Goal: Communication & Community: Answer question/provide support

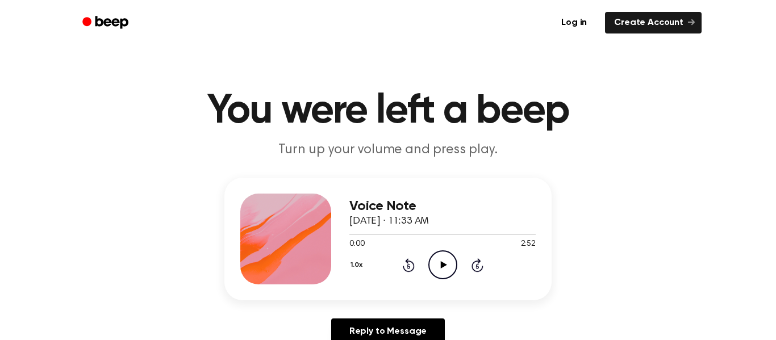
click at [452, 271] on icon "Play Audio" at bounding box center [443, 265] width 29 height 29
click at [452, 271] on icon "Pause Audio" at bounding box center [443, 265] width 29 height 29
click at [452, 271] on icon "Play Audio" at bounding box center [443, 265] width 29 height 29
drag, startPoint x: 373, startPoint y: 235, endPoint x: 348, endPoint y: 235, distance: 24.4
click at [348, 235] on div "Voice Note [DATE] · 11:33 AM 0:21 2:52 Your browser does not support the [objec…" at bounding box center [388, 239] width 327 height 123
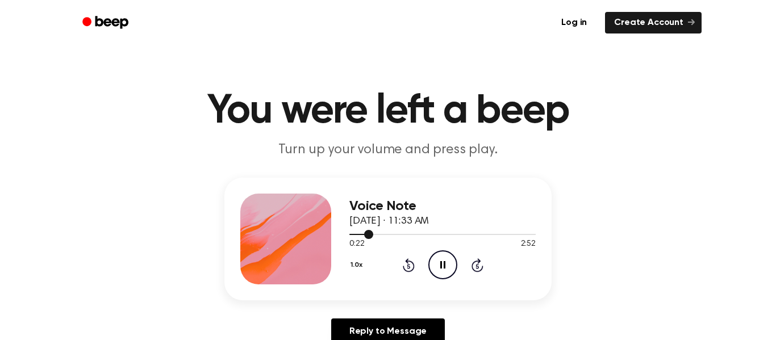
click at [350, 235] on div at bounding box center [443, 234] width 186 height 9
click at [639, 118] on h1 "You were left a beep" at bounding box center [388, 111] width 582 height 41
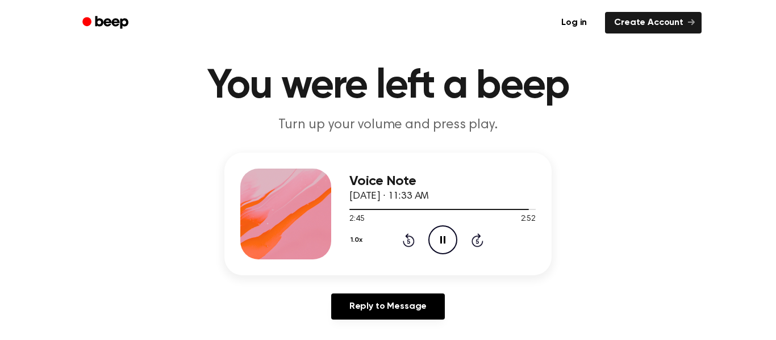
click at [448, 240] on icon "Pause Audio" at bounding box center [443, 240] width 29 height 29
click at [448, 240] on icon "Play Audio" at bounding box center [443, 240] width 29 height 29
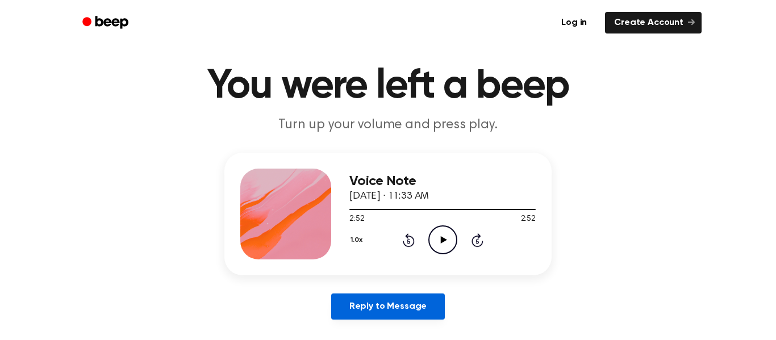
click at [396, 305] on link "Reply to Message" at bounding box center [388, 307] width 114 height 26
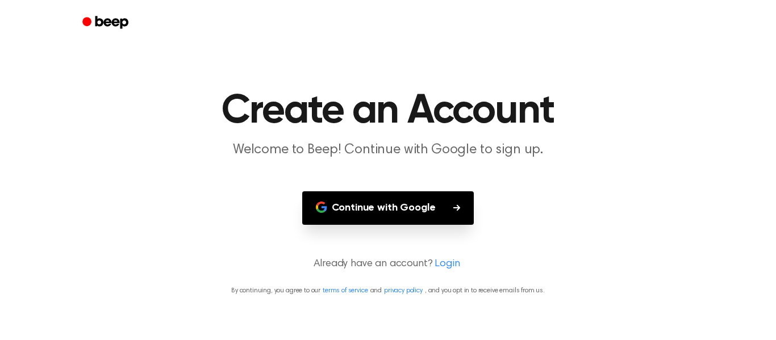
click at [447, 209] on button "Continue with Google" at bounding box center [388, 209] width 172 height 34
click at [97, 20] on icon "Beep" at bounding box center [111, 22] width 33 height 13
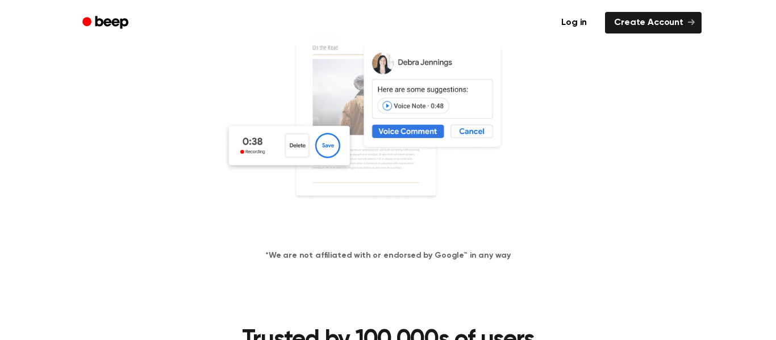
scroll to position [298, 0]
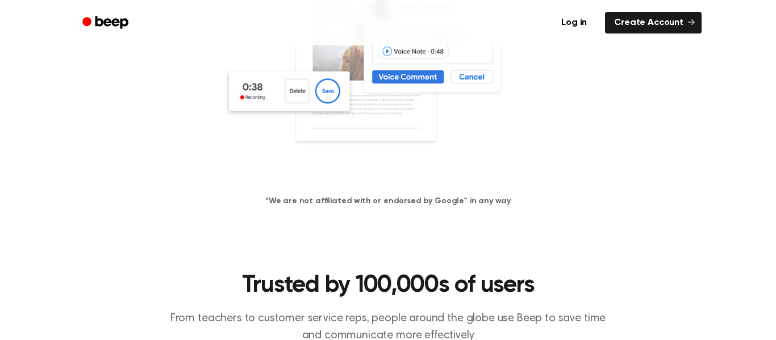
click at [329, 93] on img at bounding box center [388, 68] width 330 height 218
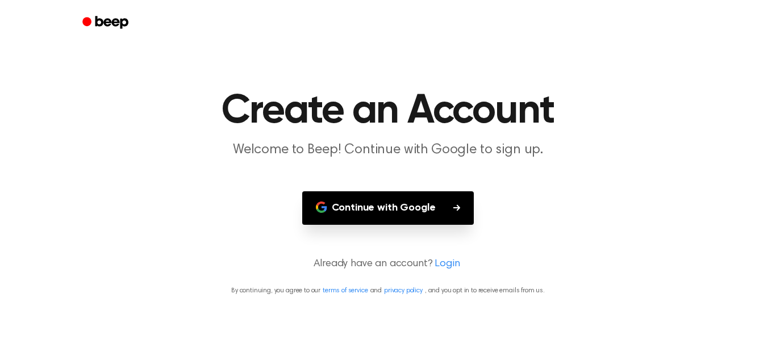
click at [447, 218] on button "Continue with Google" at bounding box center [388, 209] width 172 height 34
click at [119, 20] on icon "Beep" at bounding box center [106, 22] width 48 height 16
